Goal: Task Accomplishment & Management: Manage account settings

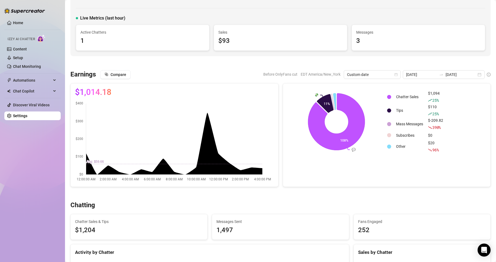
scroll to position [26, 0]
click at [475, 75] on div "[DATE] [DATE]" at bounding box center [444, 74] width 82 height 9
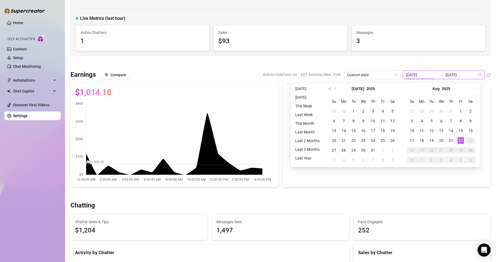
type input "[DATE]"
click at [380, 76] on span "Custom date" at bounding box center [372, 75] width 50 height 8
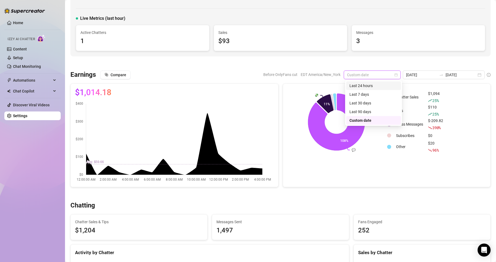
click at [370, 83] on div "Last 24 hours" at bounding box center [373, 86] width 48 height 6
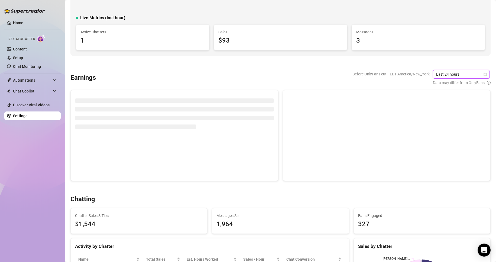
scroll to position [0, 0]
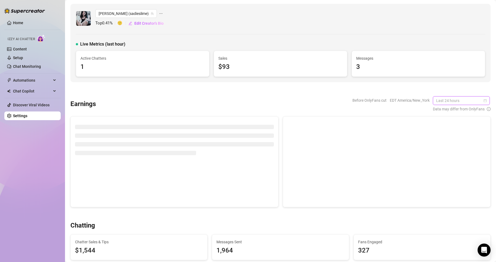
click at [469, 101] on span "Last 24 hours" at bounding box center [461, 100] width 50 height 8
click at [444, 145] on div "Custom date" at bounding box center [457, 146] width 48 height 6
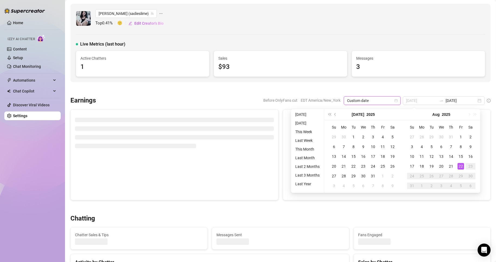
click at [461, 167] on div "22" at bounding box center [460, 166] width 6 height 6
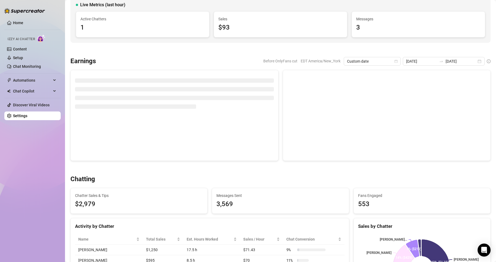
scroll to position [39, 0]
click at [473, 63] on div "[DATE] [DATE]" at bounding box center [444, 61] width 82 height 9
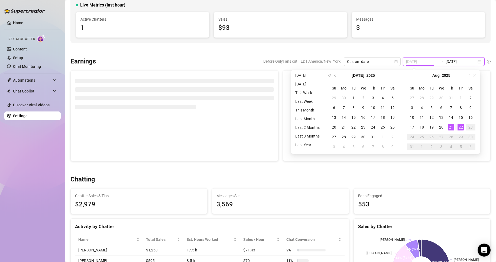
type input "[DATE]"
click at [462, 126] on div "22" at bounding box center [460, 127] width 6 height 6
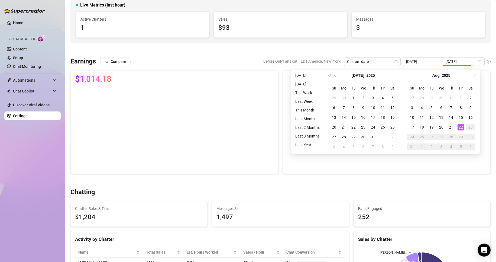
type input "[DATE]"
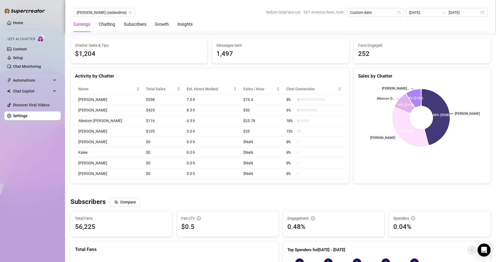
scroll to position [201, 0]
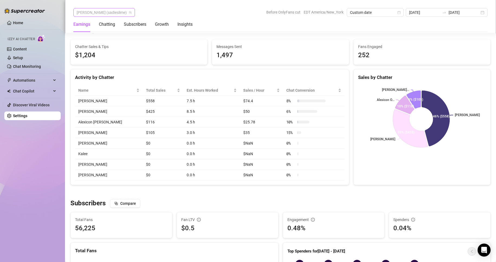
click at [106, 11] on span "[PERSON_NAME] (sadieslime)" at bounding box center [104, 12] width 55 height 8
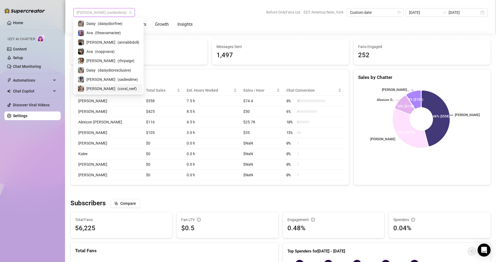
click at [94, 87] on span "[PERSON_NAME]" at bounding box center [100, 89] width 29 height 6
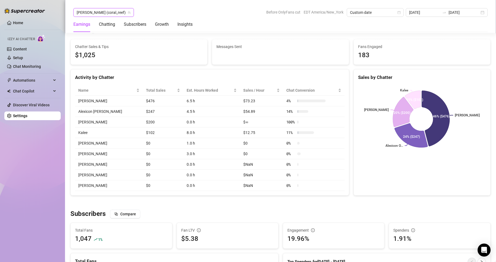
click at [229, 17] on div "[PERSON_NAME] (coral_reef) [PERSON_NAME] (coral_reef) Before OnlyFans cut EDT A…" at bounding box center [280, 12] width 414 height 9
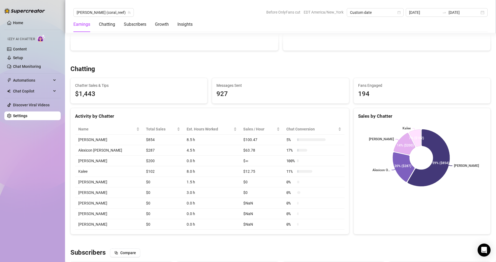
scroll to position [167, 0]
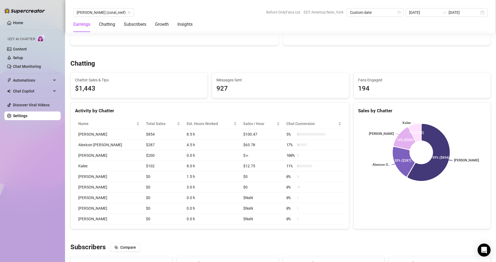
click at [27, 113] on link "Settings" at bounding box center [20, 115] width 14 height 4
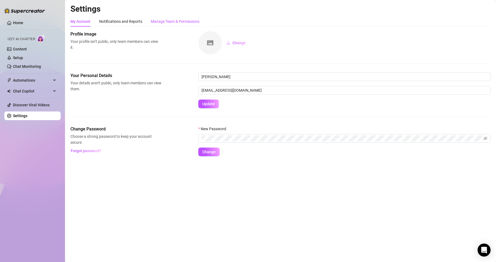
click at [183, 21] on div "Manage Team & Permissions" at bounding box center [175, 21] width 48 height 6
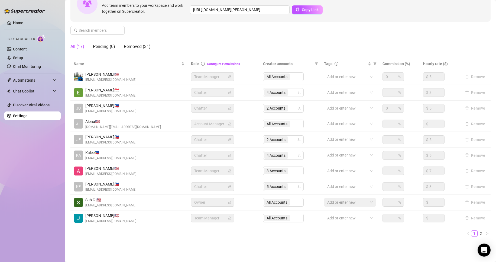
scroll to position [64, 0]
click at [478, 230] on link "2" at bounding box center [481, 232] width 6 height 6
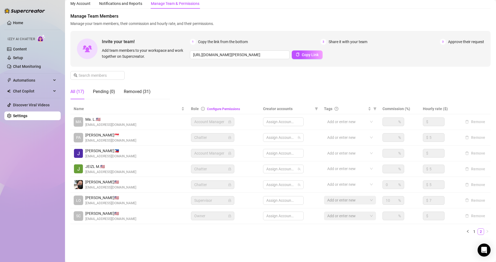
scroll to position [18, 0]
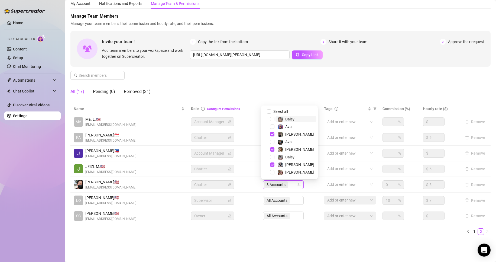
click at [279, 185] on span "3 Accounts" at bounding box center [275, 184] width 19 height 6
click at [272, 166] on span "Select tree node" at bounding box center [272, 164] width 4 height 4
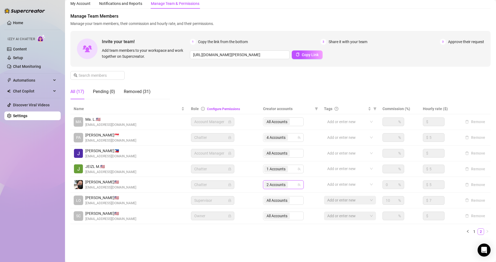
click at [215, 243] on div "Settings My Account Notifications and Reports Manage Team & Permissions Profile…" at bounding box center [280, 115] width 420 height 259
click at [23, 56] on link "Setup" at bounding box center [18, 58] width 10 height 4
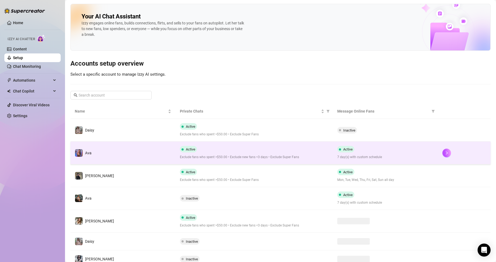
scroll to position [50, 0]
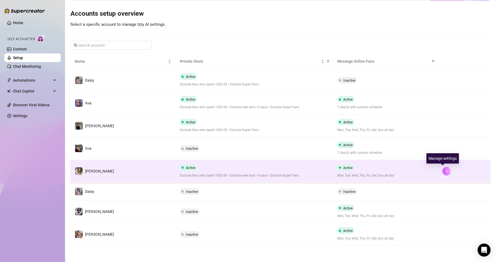
click at [445, 170] on icon "right" at bounding box center [447, 171] width 4 height 4
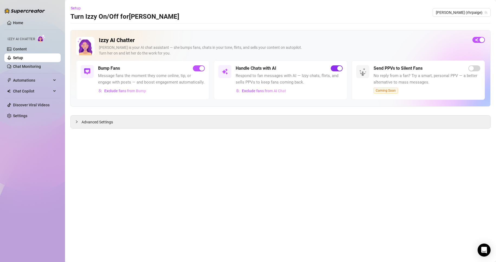
click at [336, 68] on button "button" at bounding box center [337, 68] width 12 height 6
click at [13, 60] on link "Setup" at bounding box center [18, 58] width 10 height 4
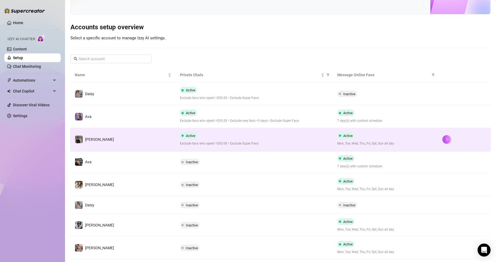
scroll to position [37, 0]
click at [446, 138] on icon "right" at bounding box center [447, 138] width 2 height 3
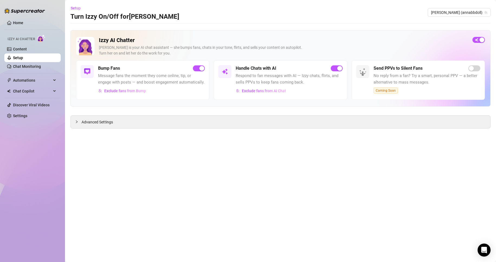
click at [335, 72] on div "Handle Chats with AI Respond to fan messages with AI — Izzy chats, flirts, and …" at bounding box center [289, 80] width 107 height 30
click at [334, 71] on span "button" at bounding box center [337, 68] width 12 height 6
click at [15, 56] on link "Setup" at bounding box center [18, 58] width 10 height 4
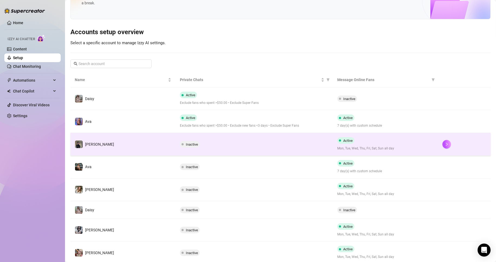
scroll to position [31, 0]
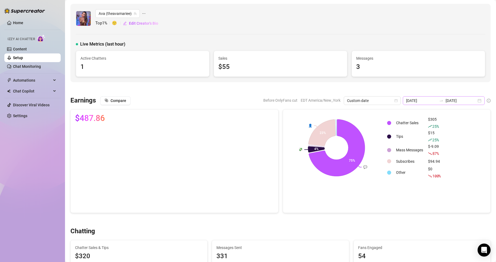
click at [474, 102] on div "[DATE] [DATE]" at bounding box center [444, 100] width 82 height 9
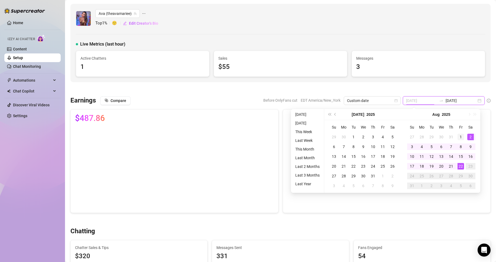
type input "[DATE]"
click at [461, 138] on div "1" at bounding box center [460, 136] width 6 height 6
type input "[DATE]"
click at [461, 167] on div "22" at bounding box center [460, 166] width 6 height 6
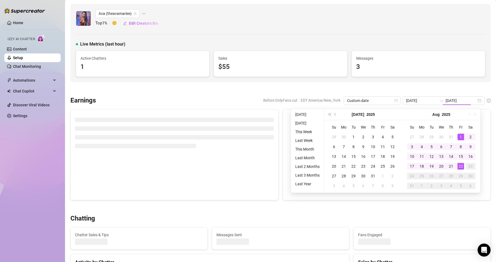
type input "[DATE]"
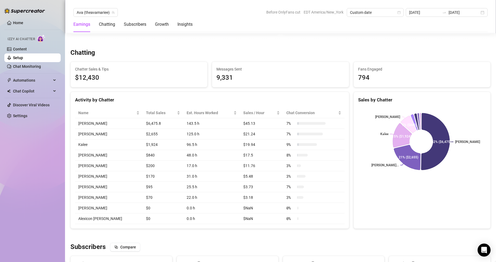
scroll to position [178, 0]
click at [105, 12] on span "Ava (theavamariee)" at bounding box center [96, 12] width 38 height 8
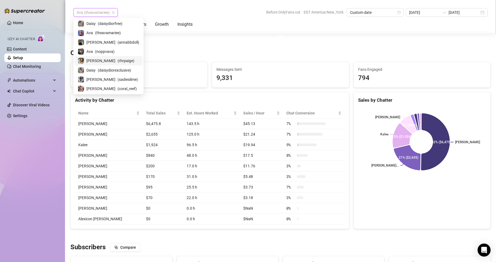
click at [118, 61] on span "( rhrpaige )" at bounding box center [126, 61] width 17 height 6
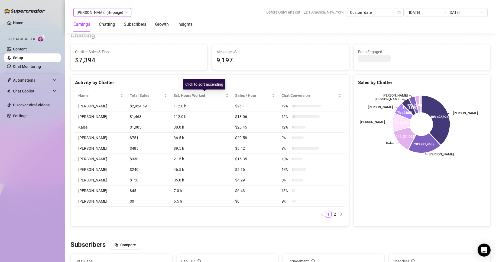
scroll to position [196, 0]
